Goal: Find specific fact

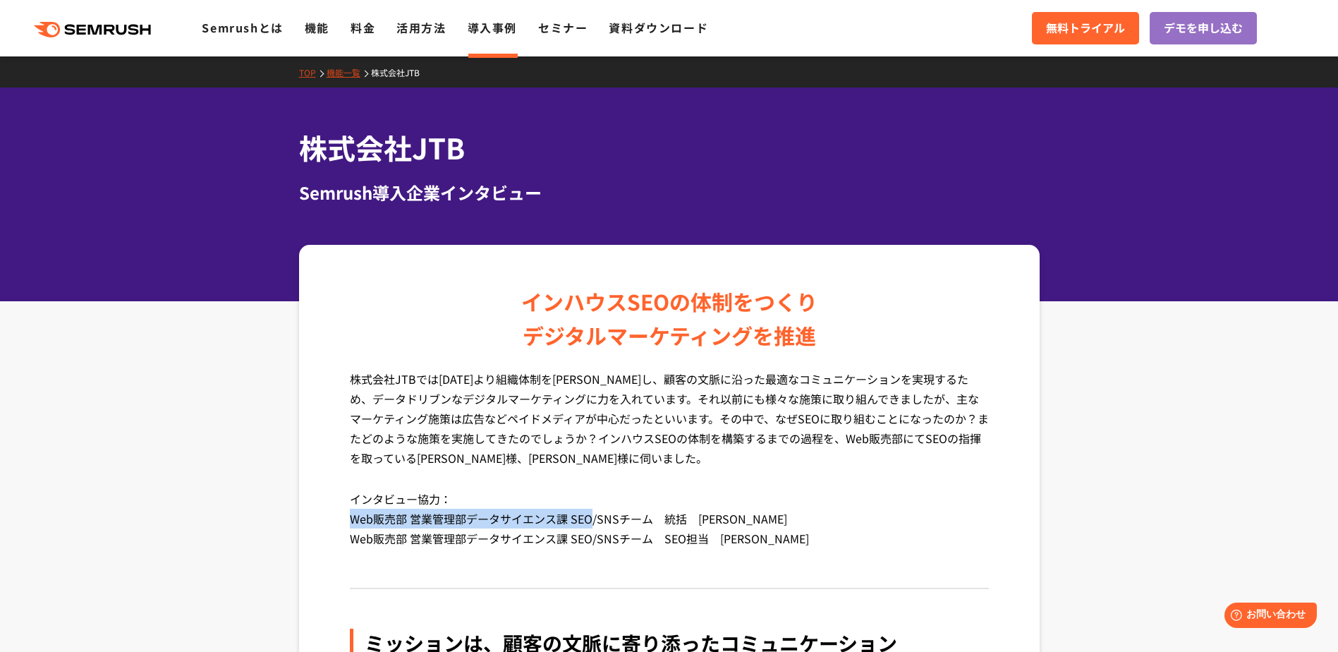
drag, startPoint x: 350, startPoint y: 516, endPoint x: 588, endPoint y: 519, distance: 238.4
click at [588, 519] on p "インタビュー協力： Web販売部 営業管理部データサイエンス課 SEO/SNSチーム　統括　[PERSON_NAME] Web販売部 営業管理部データサイエン…" at bounding box center [669, 529] width 639 height 80
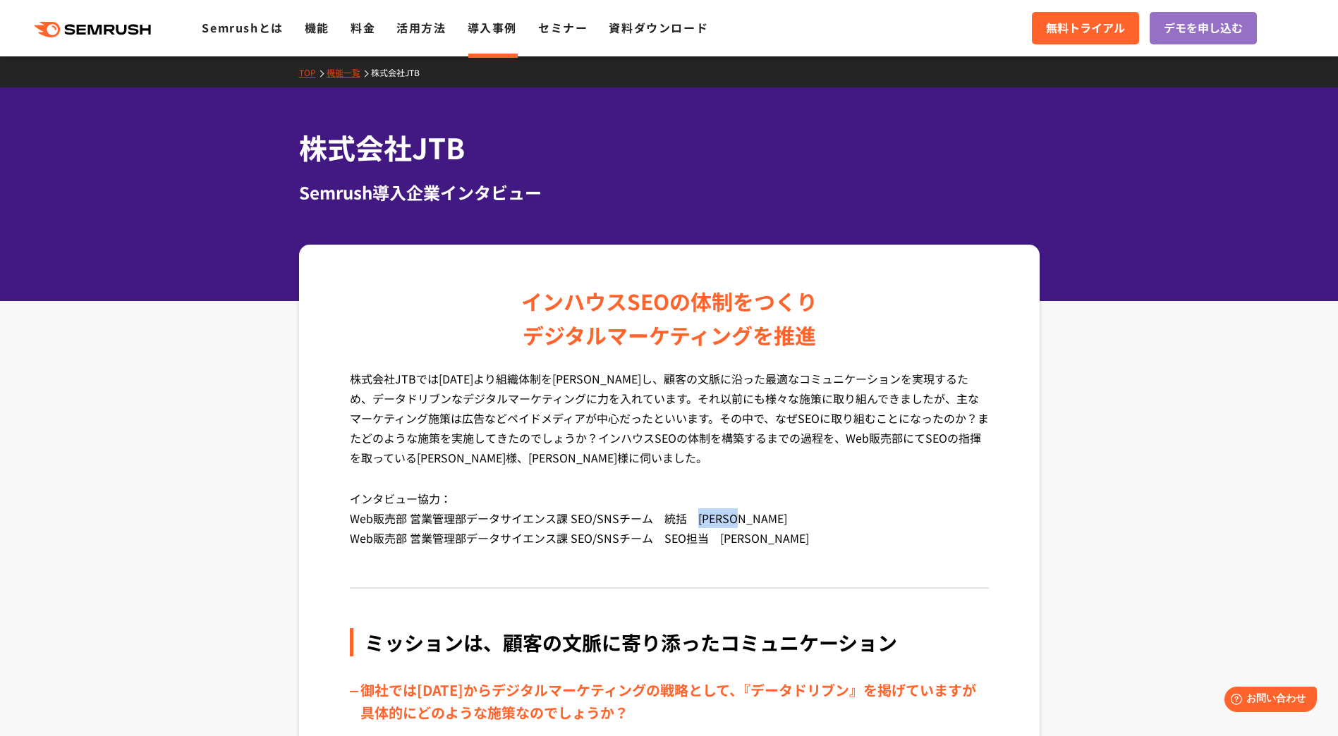
drag, startPoint x: 696, startPoint y: 520, endPoint x: 745, endPoint y: 520, distance: 49.4
click at [745, 520] on p "インタビュー協力： Web販売部 営業管理部データサイエンス課 SEO/SNSチーム　統括　[PERSON_NAME] Web販売部 営業管理部データサイエン…" at bounding box center [669, 529] width 639 height 80
copy p "[PERSON_NAME]"
click at [735, 525] on p "インタビュー協力： Web販売部 営業管理部データサイエンス課 SEO/SNSチーム　統括　[PERSON_NAME] Web販売部 営業管理部データサイエン…" at bounding box center [669, 529] width 639 height 80
drag, startPoint x: 721, startPoint y: 515, endPoint x: 743, endPoint y: 515, distance: 21.9
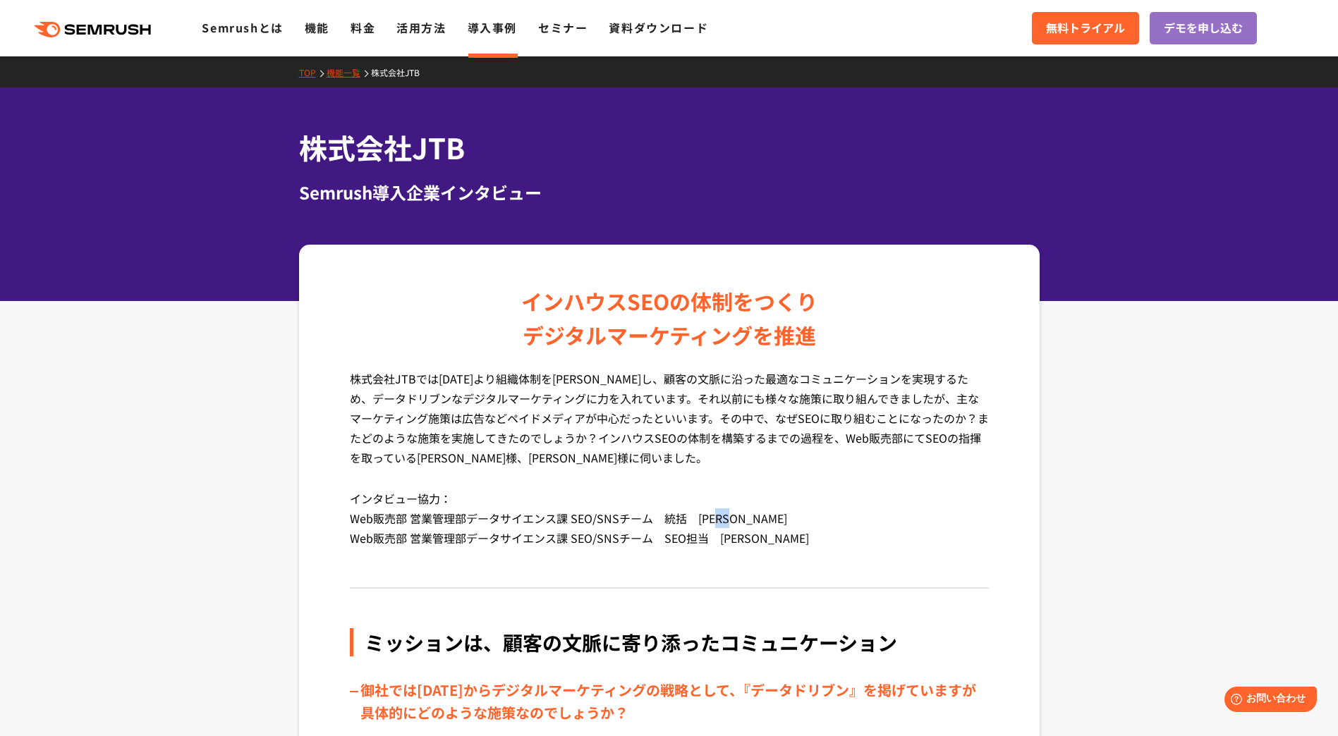
click at [743, 515] on p "インタビュー協力： Web販売部 営業管理部データサイエンス課 SEO/SNSチーム　統括　[PERSON_NAME] Web販売部 営業管理部データサイエン…" at bounding box center [669, 529] width 639 height 80
copy p "[PERSON_NAME]"
drag, startPoint x: 350, startPoint y: 518, endPoint x: 406, endPoint y: 520, distance: 55.0
click at [406, 520] on p "インタビュー協力： Web販売部 営業管理部データサイエンス課 SEO/SNSチーム　統括　[PERSON_NAME] Web販売部 営業管理部データサイエン…" at bounding box center [669, 529] width 639 height 80
copy p "Web販売部"
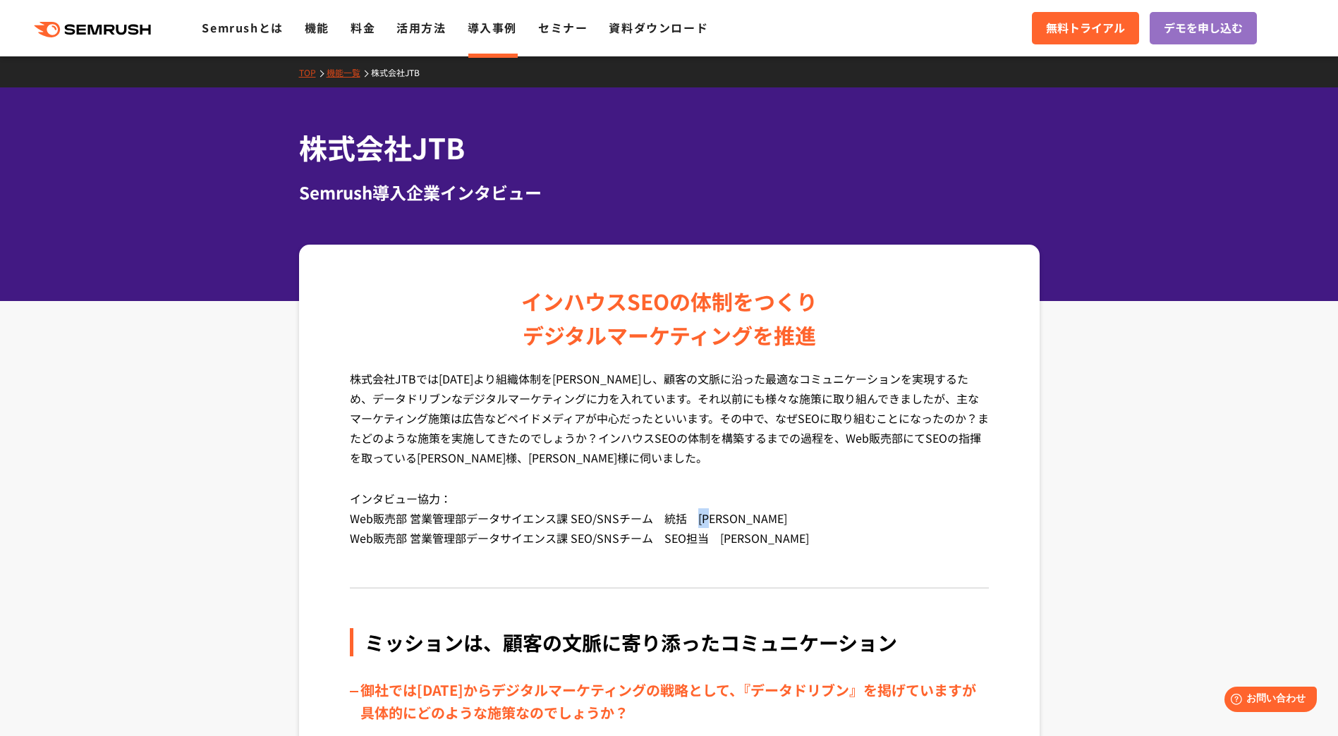
drag, startPoint x: 695, startPoint y: 518, endPoint x: 714, endPoint y: 518, distance: 19.0
click at [714, 518] on p "インタビュー協力： Web販売部 営業管理部データサイエンス課 SEO/SNSチーム　統括　[PERSON_NAME] Web販売部 営業管理部データサイエン…" at bounding box center [669, 529] width 639 height 80
copy p "[PERSON_NAME]"
drag, startPoint x: 719, startPoint y: 540, endPoint x: 744, endPoint y: 537, distance: 25.5
click at [744, 537] on p "インタビュー協力： Web販売部 営業管理部データサイエンス課 SEO/SNSチーム　統括　[PERSON_NAME] Web販売部 営業管理部データサイエン…" at bounding box center [669, 529] width 639 height 80
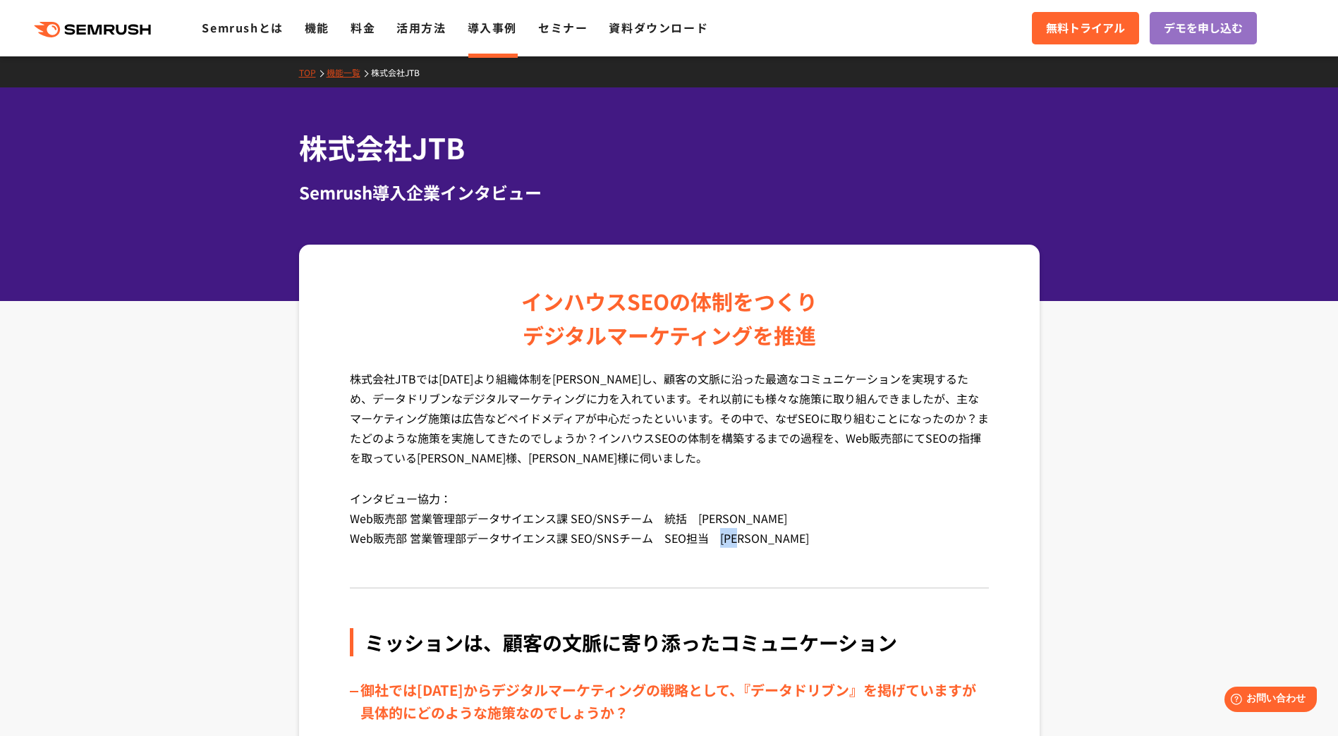
copy p "[PERSON_NAME]"
